Goal: Task Accomplishment & Management: Use online tool/utility

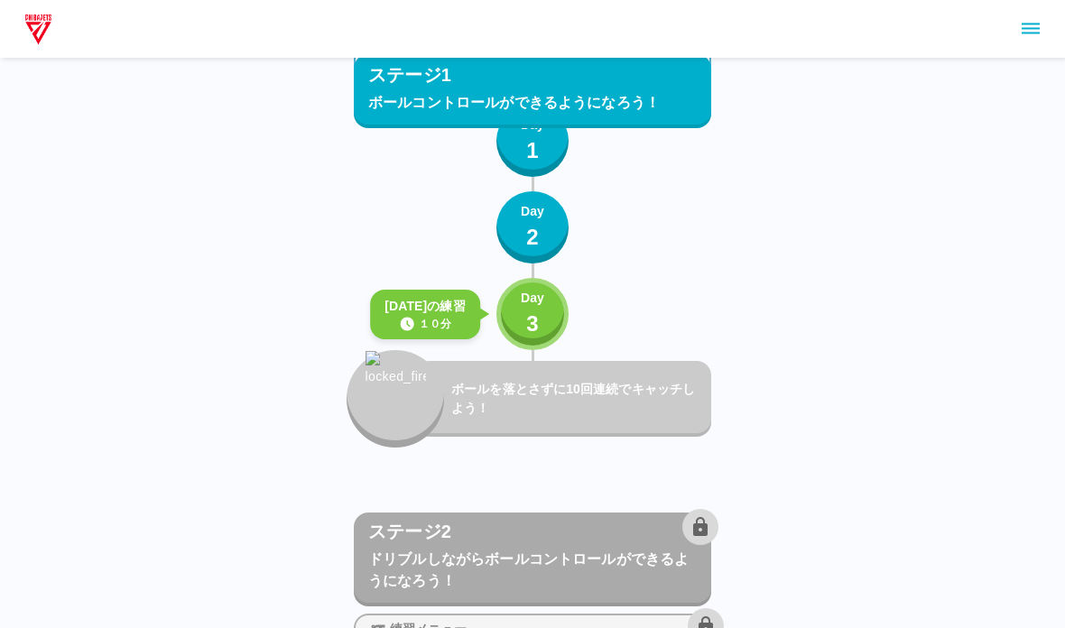
scroll to position [2070, 0]
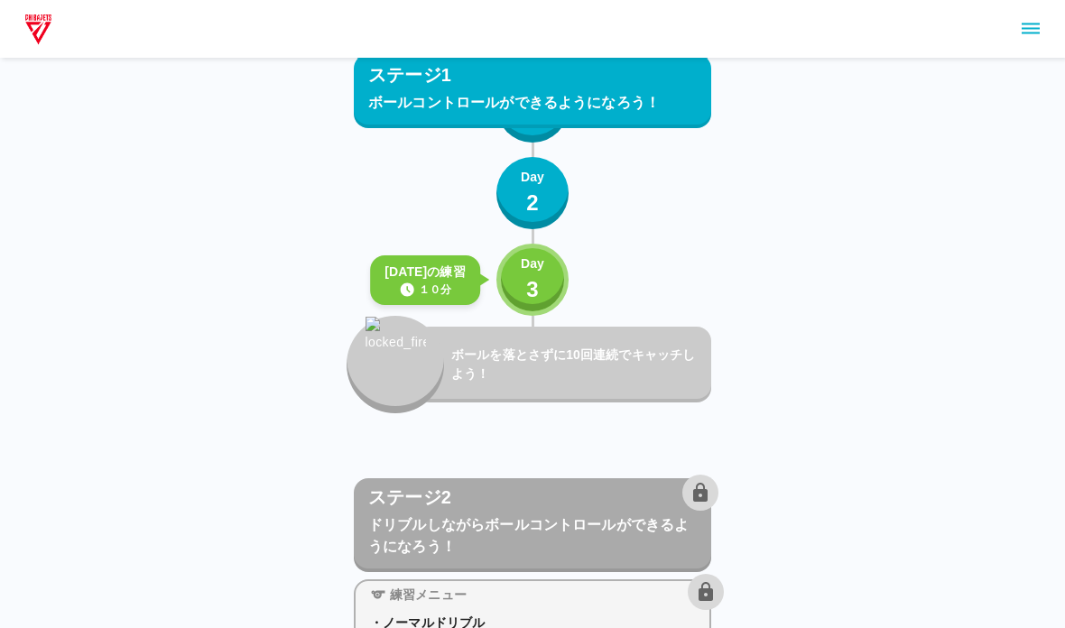
click at [523, 297] on div "Day 3" at bounding box center [532, 279] width 23 height 51
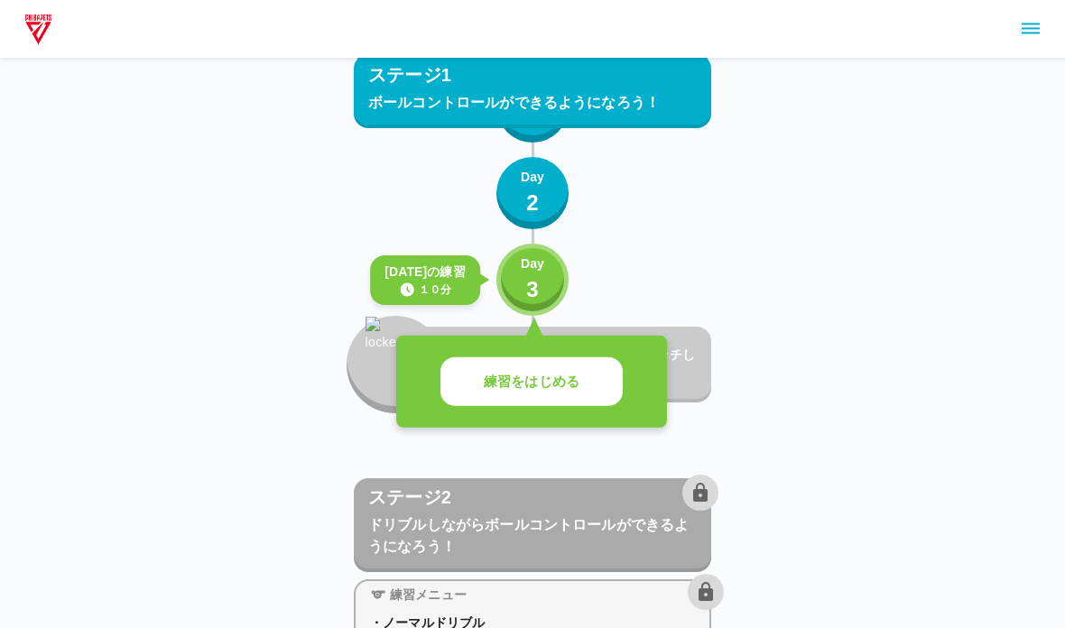
click at [495, 385] on p "練習をはじめる" at bounding box center [532, 382] width 96 height 21
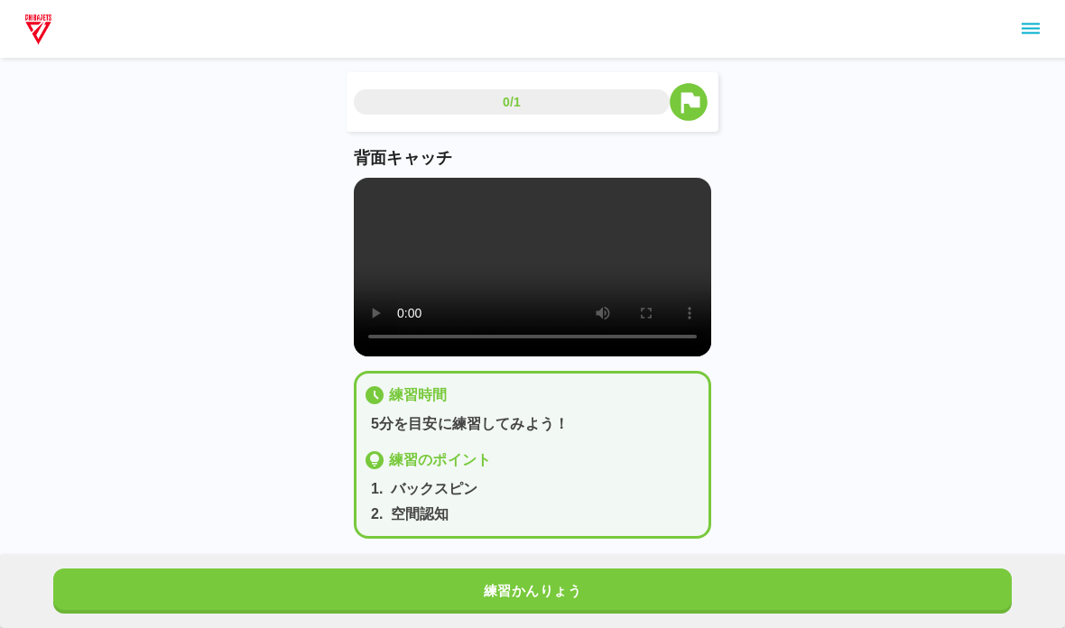
click at [371, 264] on video at bounding box center [532, 267] width 357 height 179
click at [356, 197] on video at bounding box center [532, 267] width 357 height 179
click at [642, 571] on button "練習かんりょう" at bounding box center [532, 590] width 958 height 45
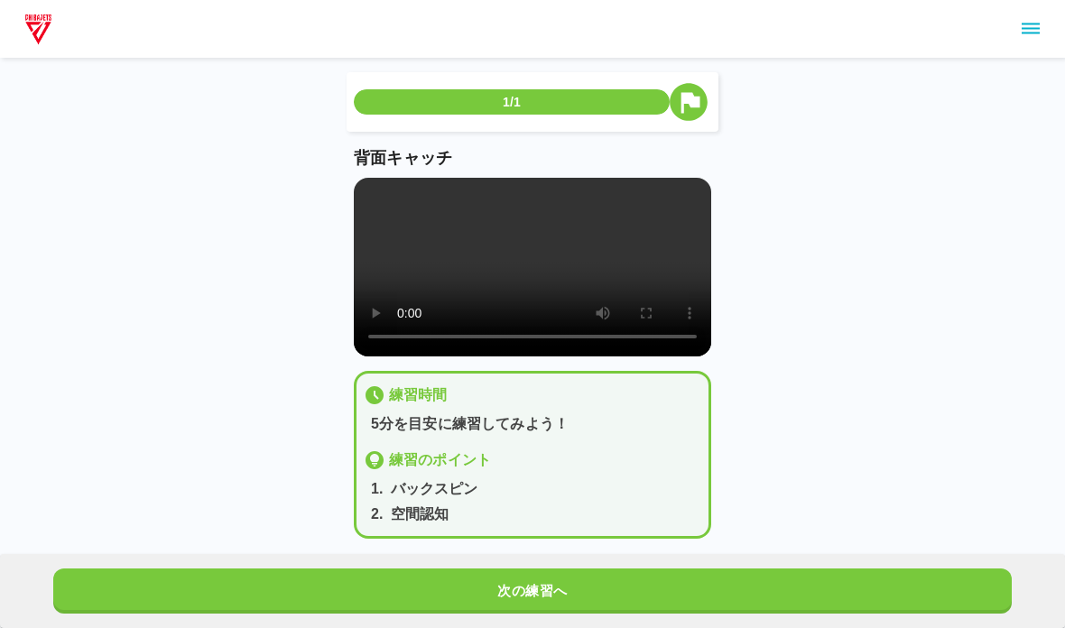
click at [877, 587] on button "次の練習へ" at bounding box center [532, 590] width 958 height 45
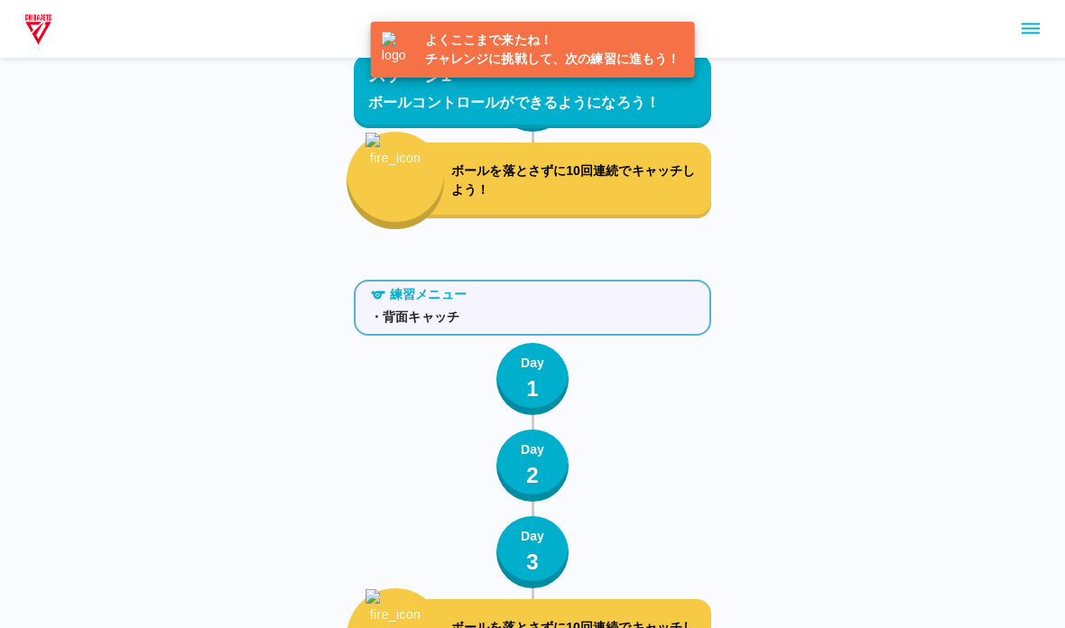
scroll to position [2128, 0]
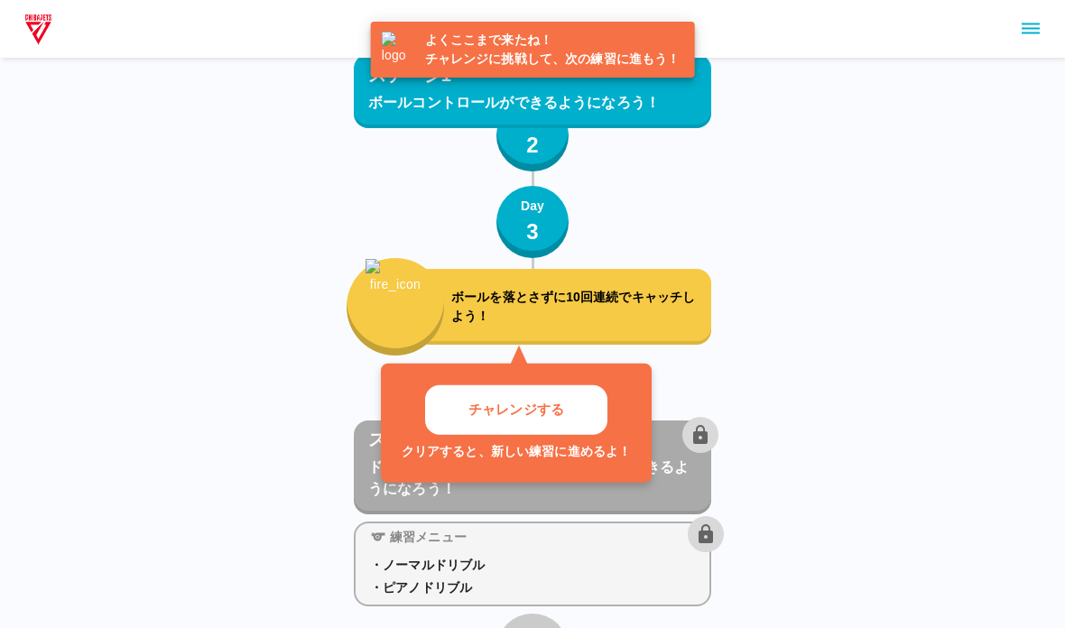
click at [578, 421] on button "チャレンジする" at bounding box center [516, 410] width 182 height 50
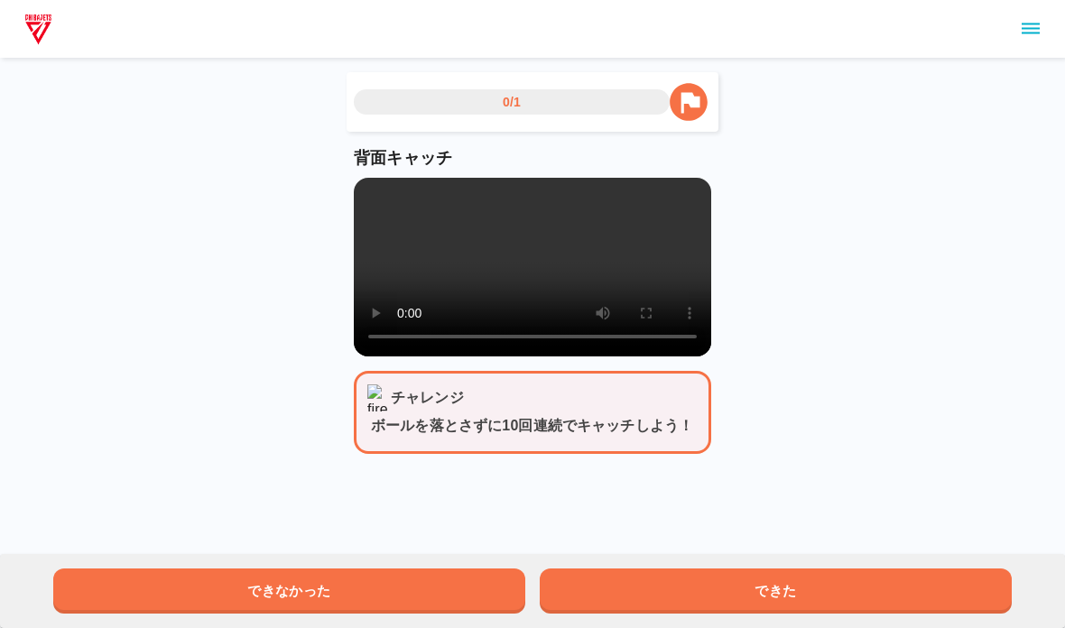
click at [586, 306] on video at bounding box center [532, 267] width 357 height 179
click at [460, 316] on video at bounding box center [532, 267] width 357 height 179
click at [375, 189] on video at bounding box center [532, 267] width 357 height 179
click at [698, 596] on button "できた" at bounding box center [776, 590] width 472 height 45
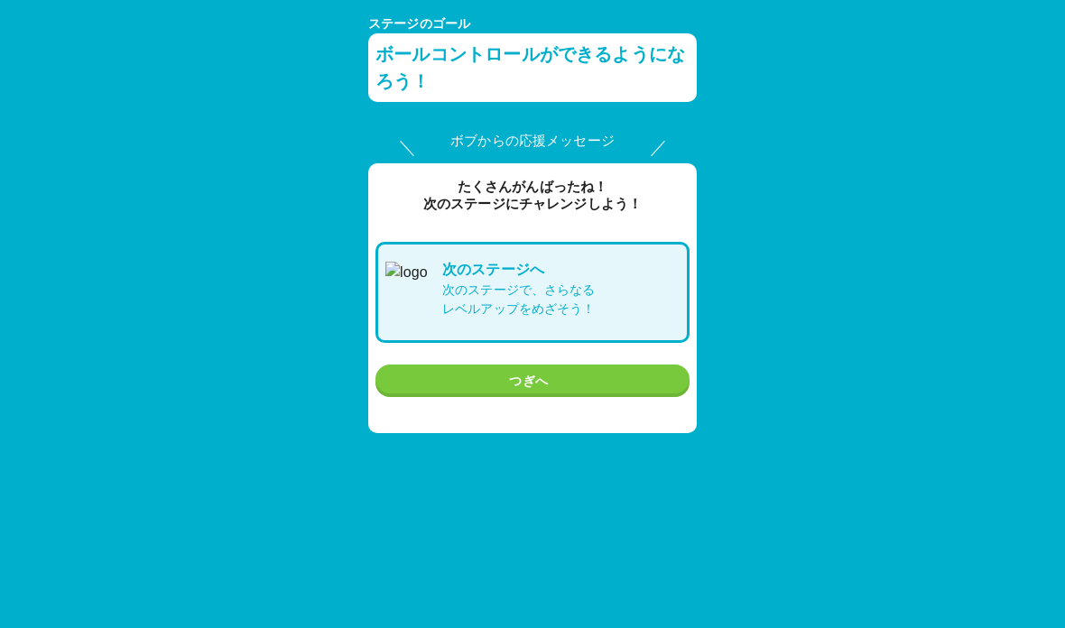
click at [473, 377] on button "つぎへ" at bounding box center [532, 381] width 314 height 33
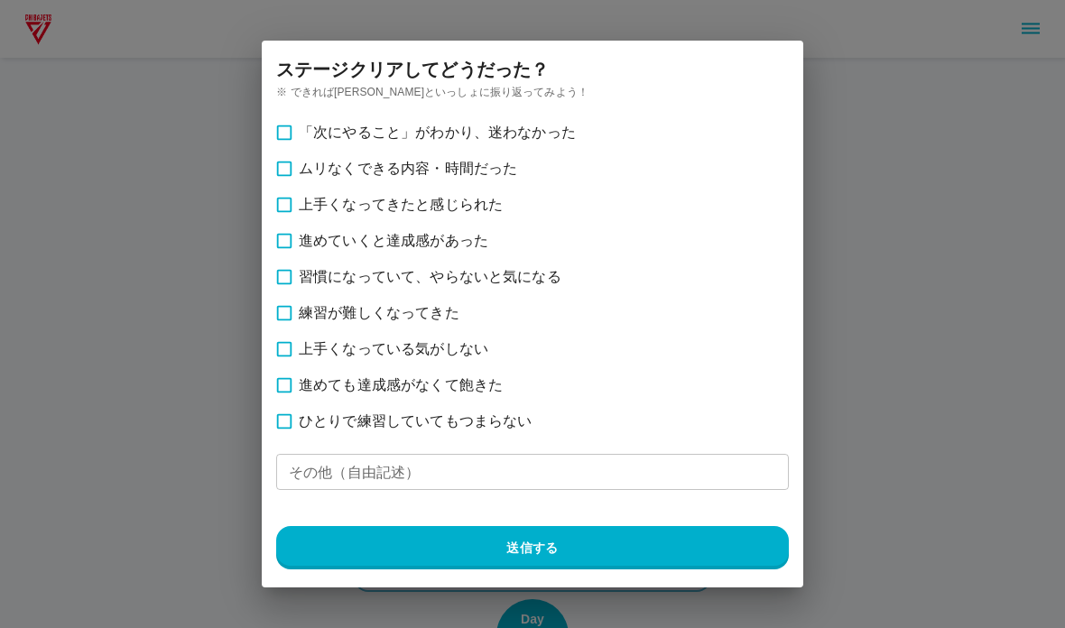
scroll to position [2128, 0]
click at [359, 172] on span "ムリなくできる内容・時間だった" at bounding box center [408, 169] width 218 height 22
click at [299, 542] on button "送信する" at bounding box center [532, 547] width 513 height 43
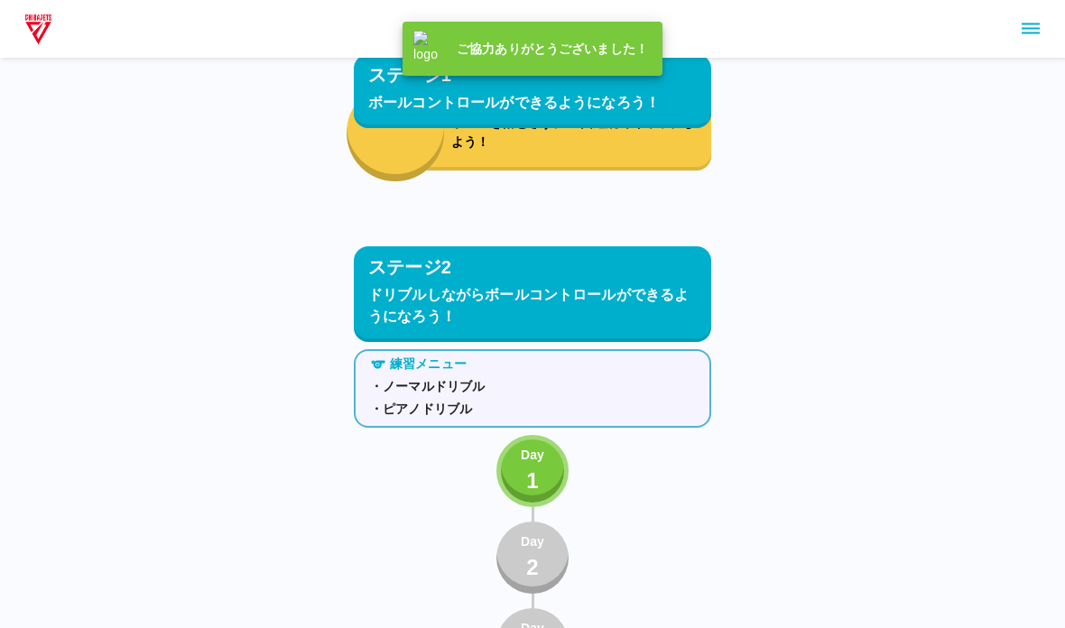
scroll to position [2308, 0]
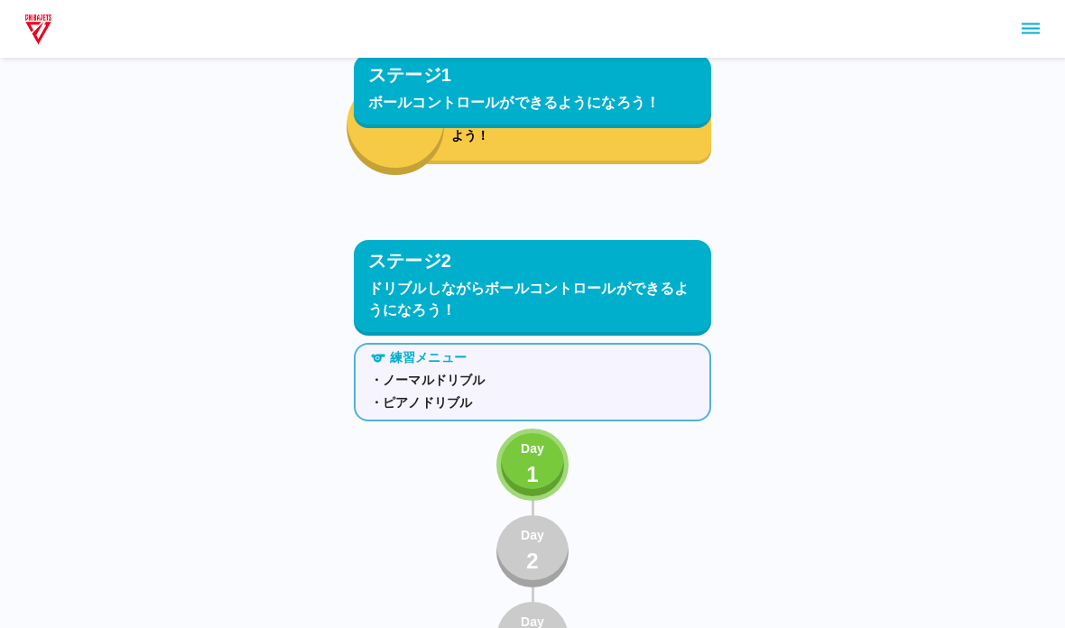
click at [517, 460] on button "Day 1" at bounding box center [532, 465] width 72 height 72
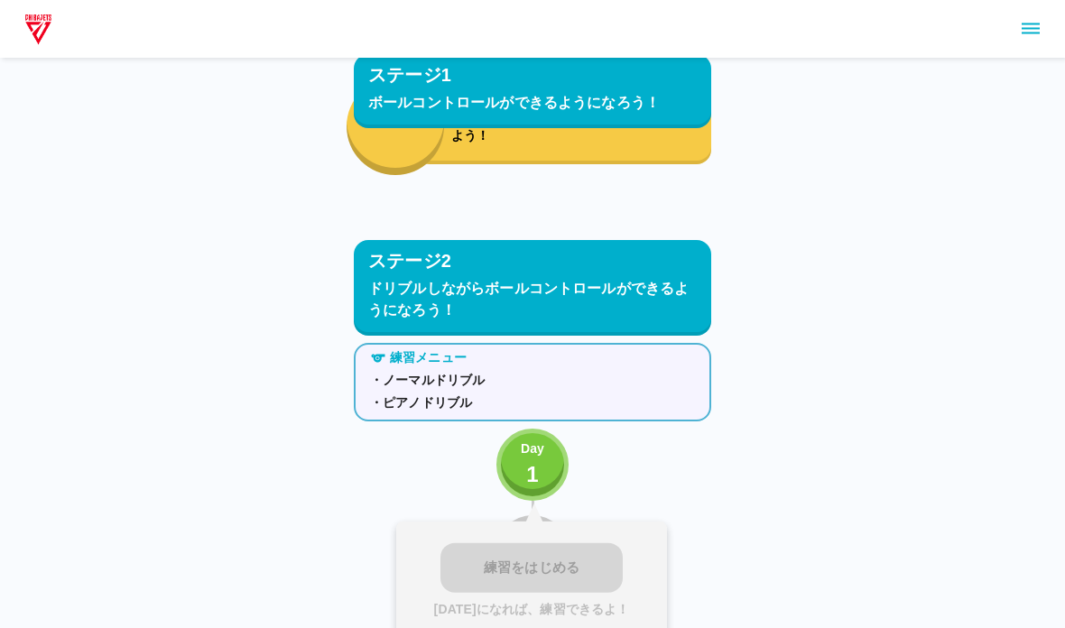
click at [483, 578] on div "練習をはじめる [DATE]になれば、練習できるよ！" at bounding box center [531, 581] width 271 height 119
click at [505, 443] on button "Day 1" at bounding box center [532, 465] width 72 height 72
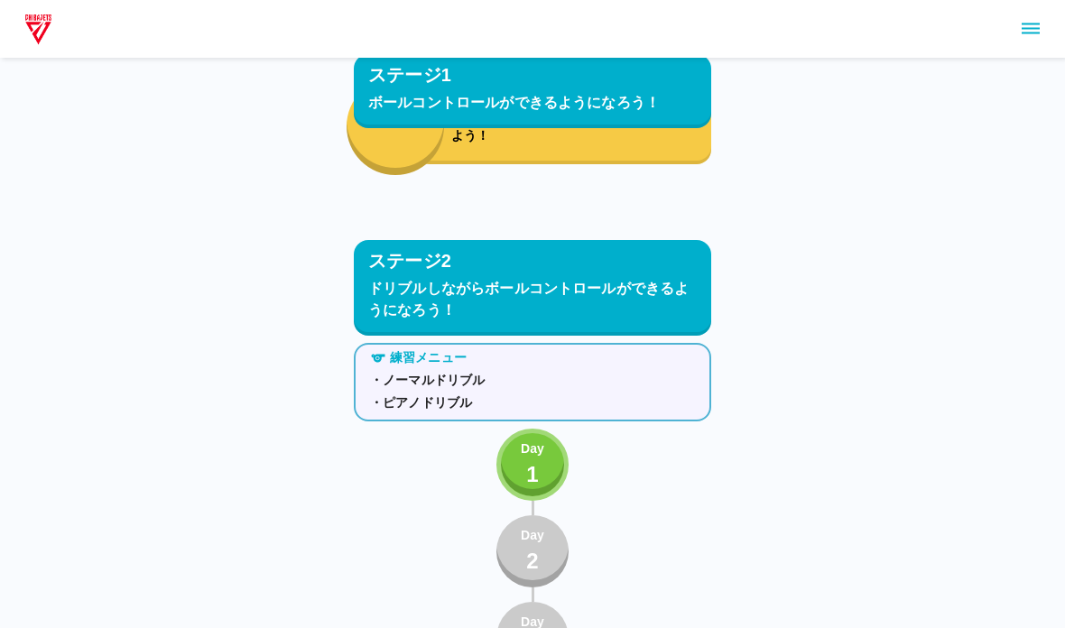
click at [469, 562] on div "練習メニュー ・ノーマルドリブル ・ピアノドリブル Day 1 Day 2 Day 3 ボールを無くさずにドリブルを10回つける！" at bounding box center [532, 554] width 357 height 436
click at [524, 429] on button "Day 1" at bounding box center [532, 465] width 72 height 72
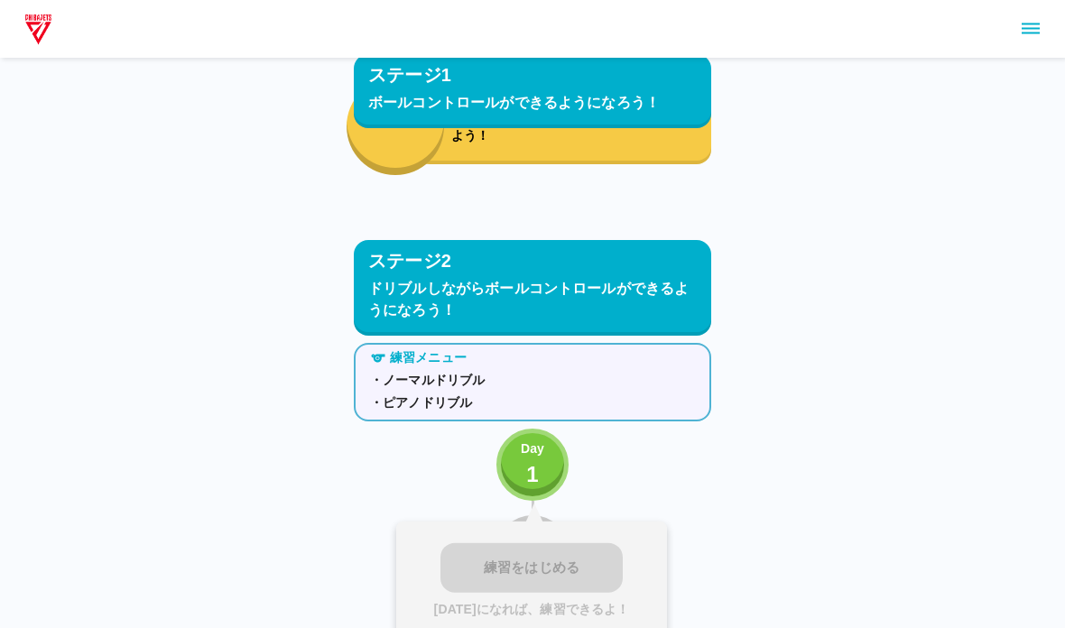
click at [493, 542] on div "練習をはじめる [DATE]になれば、練習できるよ！" at bounding box center [531, 581] width 271 height 119
click at [485, 563] on div "練習をはじめる [DATE]になれば、練習できるよ！" at bounding box center [531, 581] width 271 height 119
click at [482, 560] on div "練習をはじめる [DATE]になれば、練習できるよ！" at bounding box center [531, 581] width 271 height 119
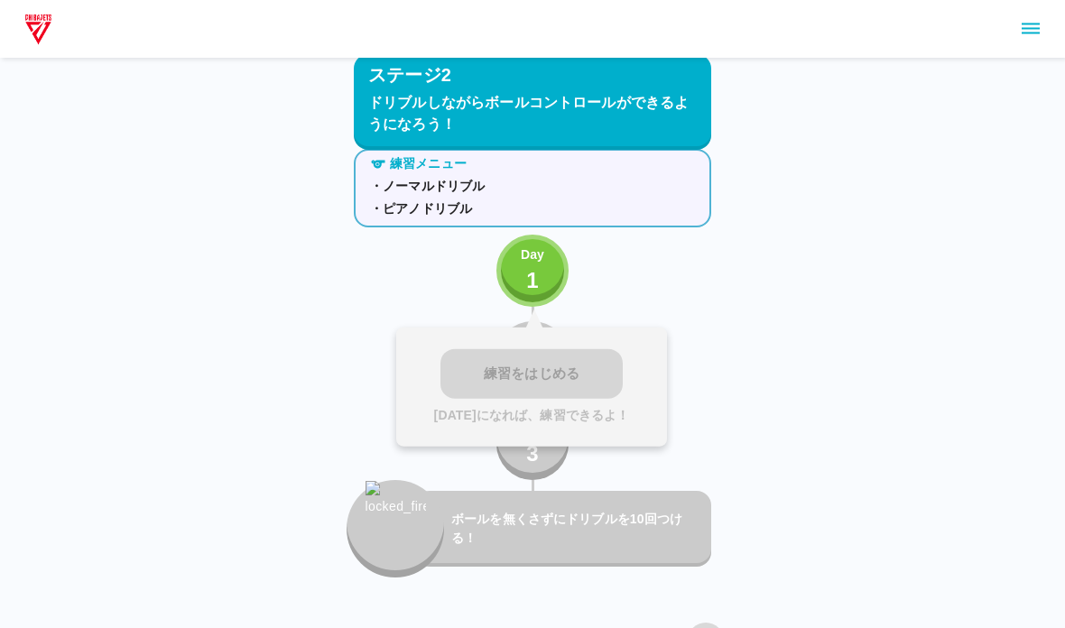
scroll to position [2503, 0]
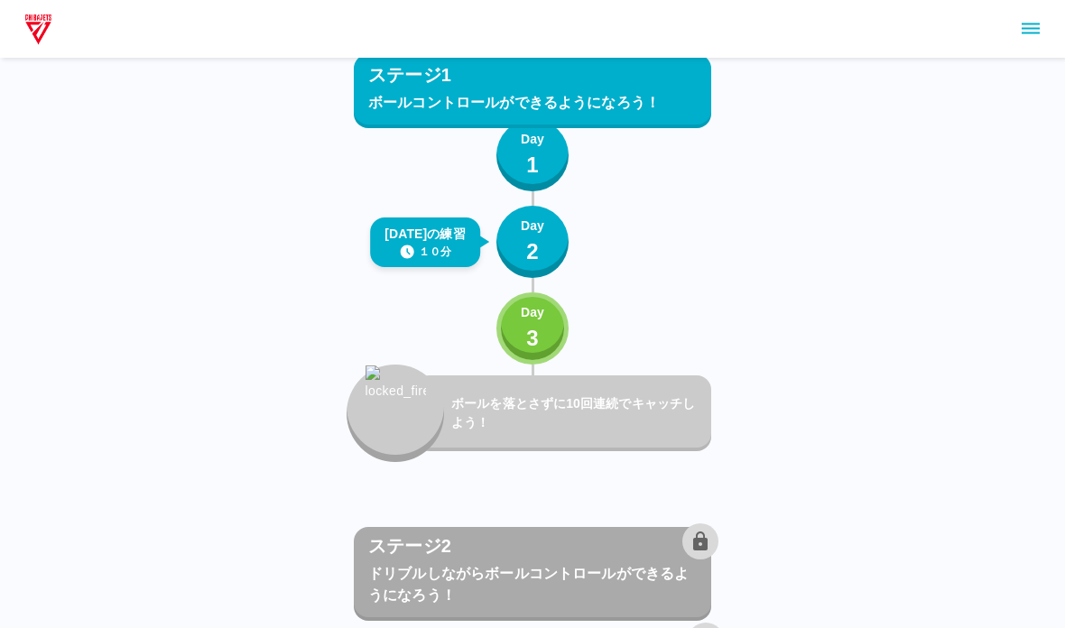
scroll to position [2024, 0]
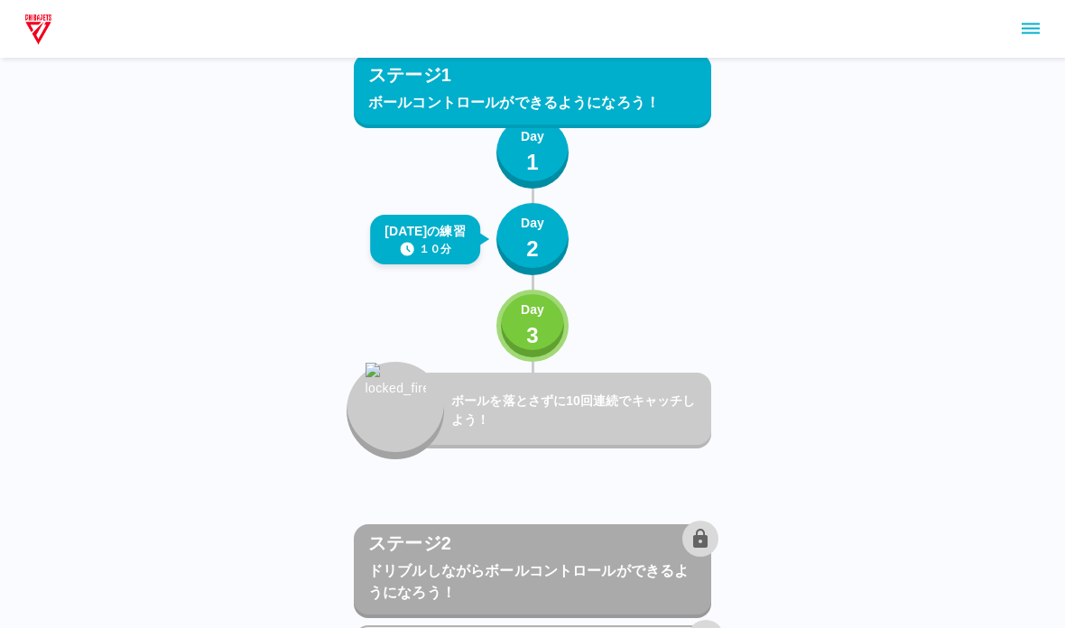
click at [510, 326] on button "Day 3" at bounding box center [532, 326] width 72 height 72
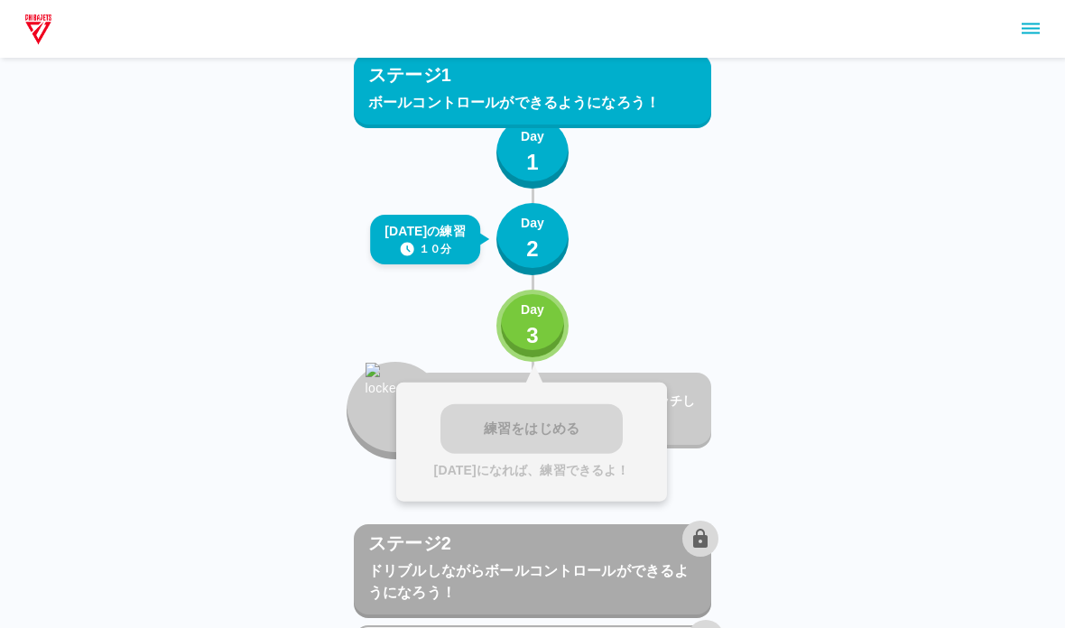
click at [476, 445] on div "練習をはじめる [DATE]になれば、練習できるよ！" at bounding box center [531, 442] width 271 height 119
click at [517, 317] on button "Day 3" at bounding box center [532, 326] width 72 height 72
